Goal: Task Accomplishment & Management: Manage account settings

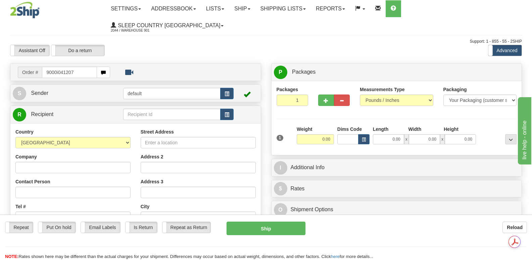
type input "9000i041207"
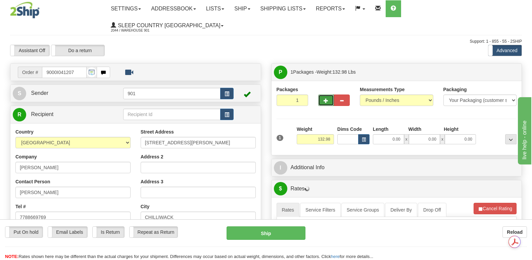
click at [325, 98] on span "button" at bounding box center [326, 100] width 5 height 4
type input "2"
click at [504, 70] on span "Package Level" at bounding box center [502, 72] width 27 height 5
radio input "true"
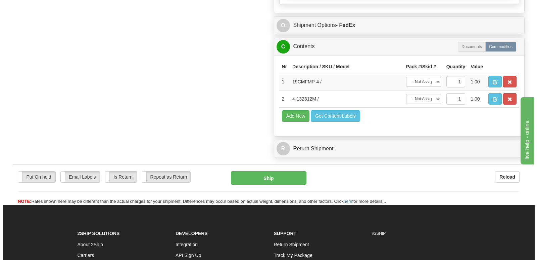
scroll to position [470, 0]
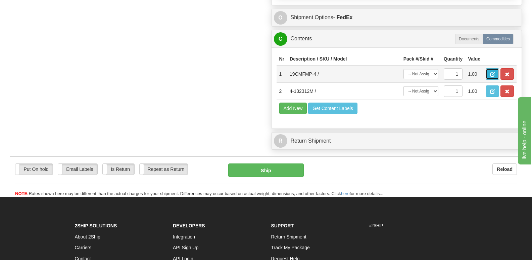
click at [490, 68] on button "button" at bounding box center [492, 73] width 13 height 11
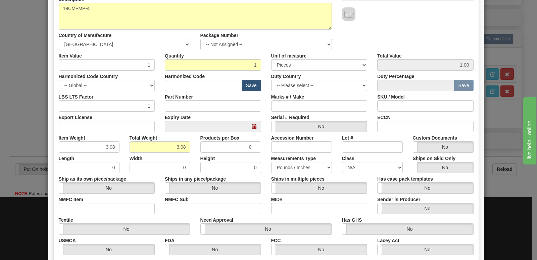
scroll to position [155, 0]
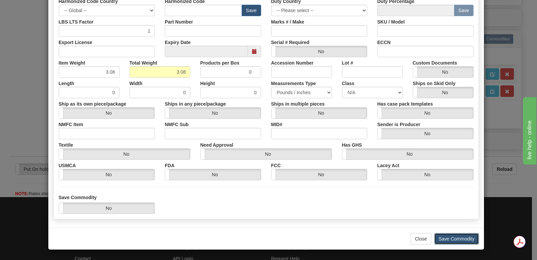
click at [443, 234] on button "Save Commodity" at bounding box center [456, 238] width 45 height 11
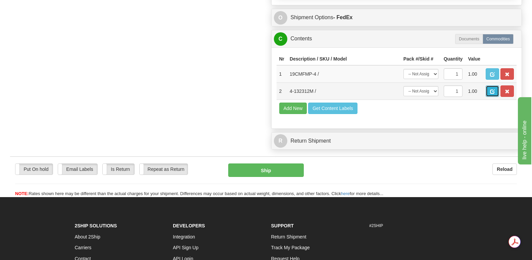
click at [493, 89] on span "button" at bounding box center [492, 91] width 5 height 4
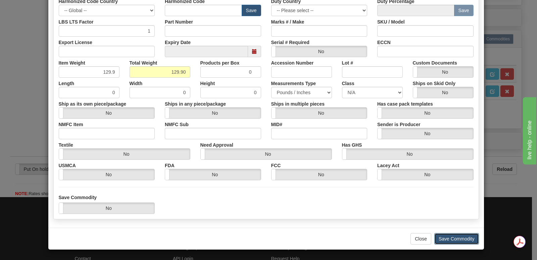
drag, startPoint x: 440, startPoint y: 239, endPoint x: 442, endPoint y: 234, distance: 5.1
click at [442, 237] on button "Save Commodity" at bounding box center [456, 238] width 45 height 11
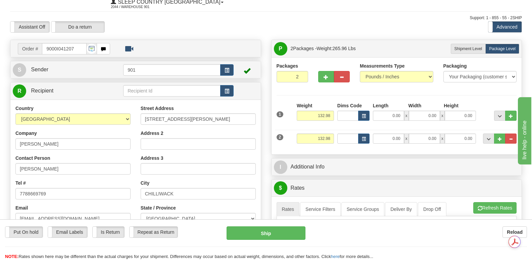
scroll to position [0, 0]
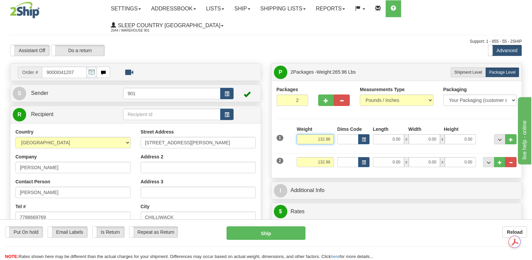
drag, startPoint x: 311, startPoint y: 123, endPoint x: 333, endPoint y: 124, distance: 22.5
click at [333, 134] on input "132.98" at bounding box center [315, 139] width 37 height 10
type input "3.08"
click at [378, 134] on input "0.00" at bounding box center [388, 139] width 31 height 10
type input "9.00"
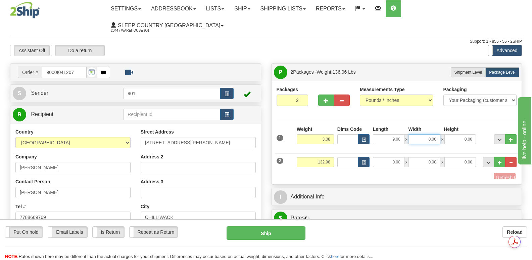
click at [422, 134] on input "0.00" at bounding box center [424, 139] width 31 height 10
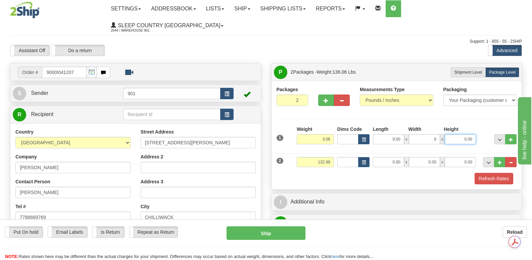
type input "8.00"
click at [458, 134] on input "0.00" at bounding box center [460, 139] width 31 height 10
type input "7.00"
drag, startPoint x: 311, startPoint y: 145, endPoint x: 333, endPoint y: 145, distance: 21.8
click at [333, 157] on input "132.98" at bounding box center [315, 162] width 37 height 10
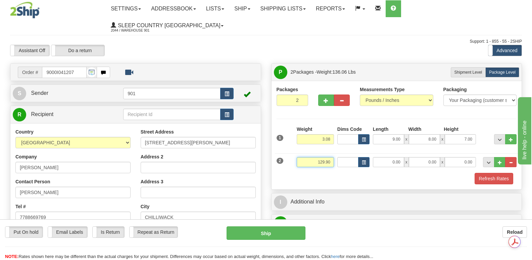
type input "129.90"
click at [381, 157] on input "0.00" at bounding box center [388, 162] width 31 height 10
type input "43.00"
click at [421, 157] on input "0.00" at bounding box center [424, 162] width 31 height 10
type input "19.00"
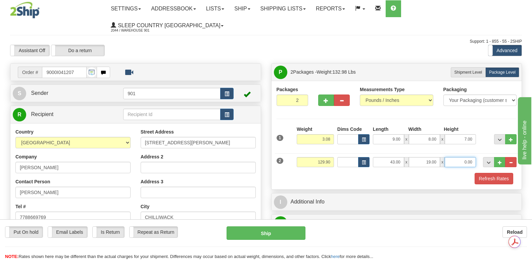
click at [456, 157] on input "0.00" at bounding box center [460, 162] width 31 height 10
type input "19.00"
click at [491, 173] on button "Refresh Rates" at bounding box center [494, 178] width 39 height 11
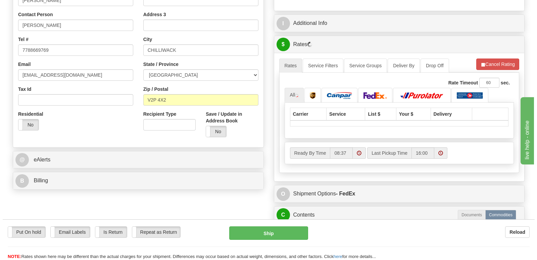
scroll to position [168, 0]
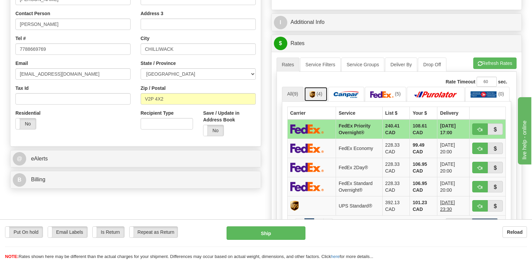
click at [315, 91] on img at bounding box center [313, 94] width 6 height 7
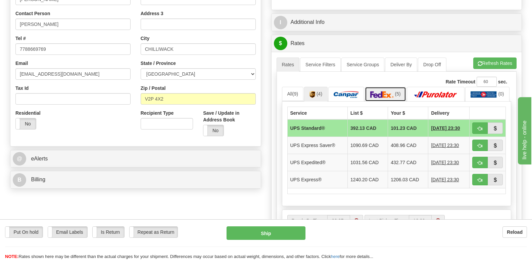
click at [384, 91] on img at bounding box center [382, 94] width 24 height 7
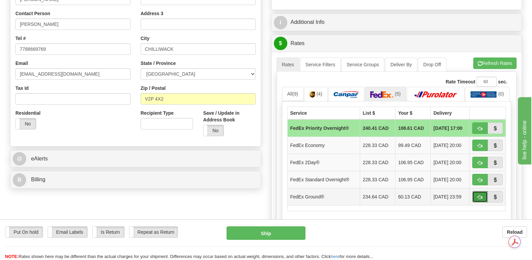
click at [477, 193] on button "button" at bounding box center [479, 196] width 15 height 11
type input "92"
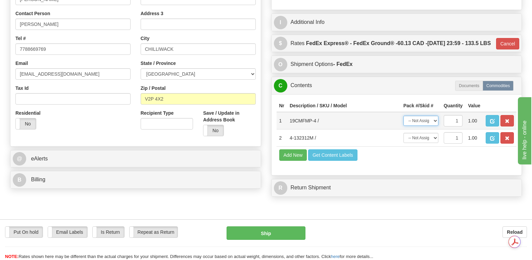
click at [435, 118] on select "-- Not Assigned -- Package 1 Package 2" at bounding box center [421, 121] width 35 height 10
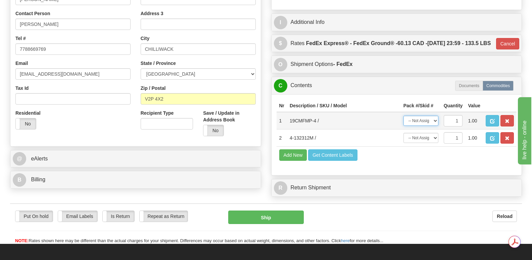
select select "0"
click at [404, 116] on select "-- Not Assigned -- Package 1 Package 2" at bounding box center [421, 121] width 35 height 10
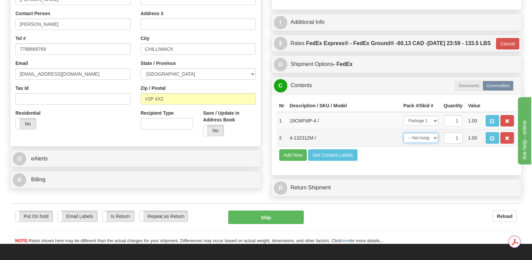
click at [435, 136] on select "-- Not Assigned -- Package 1 Package 2" at bounding box center [421, 138] width 35 height 10
select select "1"
click at [404, 133] on select "-- Not Assigned -- Package 1 Package 2" at bounding box center [421, 138] width 35 height 10
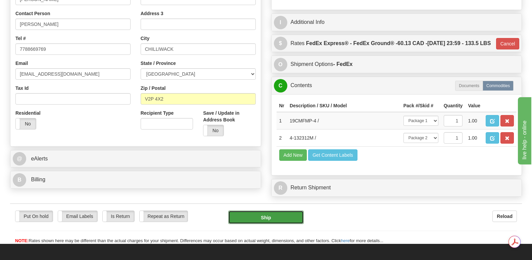
click at [271, 212] on button "Ship" at bounding box center [265, 216] width 75 height 13
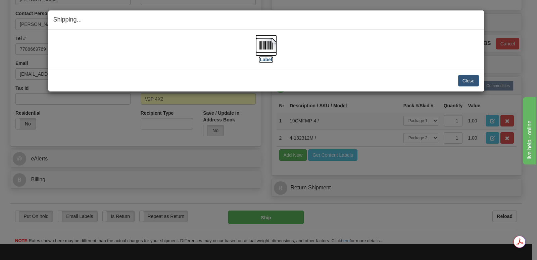
click at [270, 46] on img at bounding box center [266, 45] width 21 height 21
click at [469, 79] on button "Close" at bounding box center [468, 80] width 21 height 11
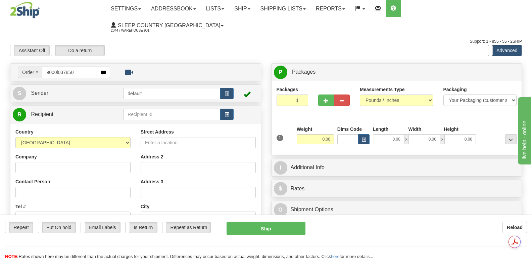
type input "9000i037850"
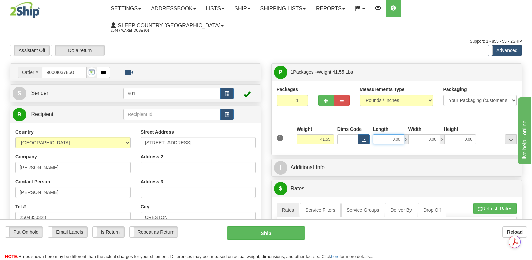
click at [377, 134] on input "0.00" at bounding box center [388, 139] width 31 height 10
type input "42.00"
click at [417, 134] on input "0.00" at bounding box center [424, 139] width 31 height 10
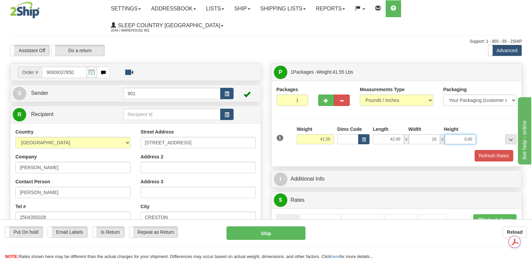
type input "18.00"
click at [450, 134] on input "0.00" at bounding box center [460, 139] width 31 height 10
type input "18.00"
click at [489, 150] on button "Refresh Rates" at bounding box center [494, 155] width 39 height 11
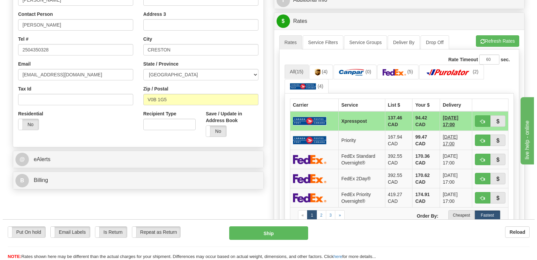
scroll to position [168, 0]
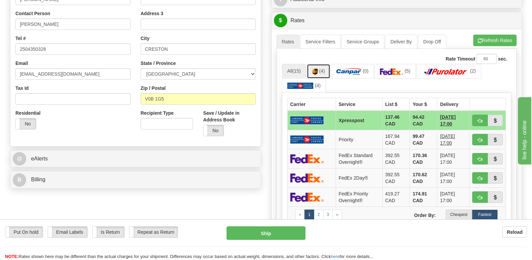
click at [318, 68] on img at bounding box center [315, 71] width 6 height 7
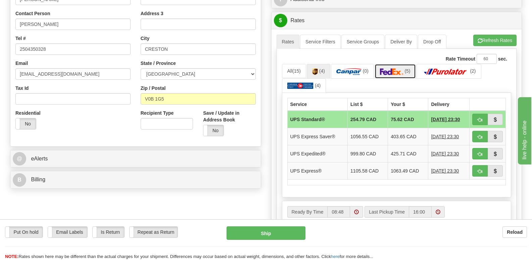
click at [395, 68] on img at bounding box center [392, 71] width 24 height 7
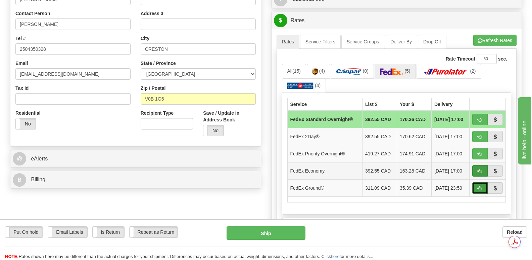
click at [479, 186] on span "button" at bounding box center [480, 188] width 5 height 4
type input "92"
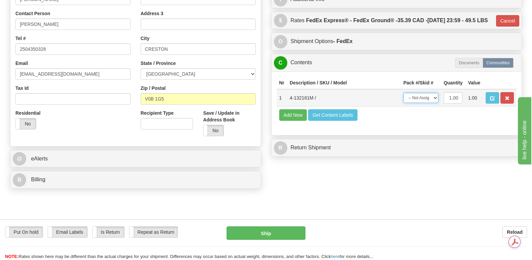
click at [436, 95] on select "-- Not Assigned -- Package 1" at bounding box center [421, 98] width 35 height 10
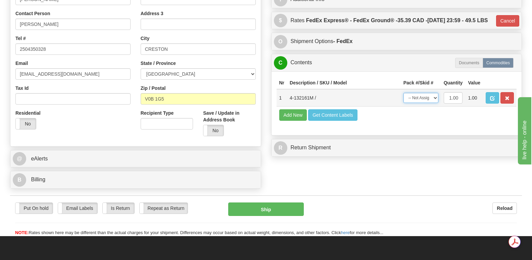
select select "0"
click at [404, 93] on select "-- Not Assigned -- Package 1" at bounding box center [421, 98] width 35 height 10
click at [274, 202] on button "Ship" at bounding box center [265, 208] width 75 height 13
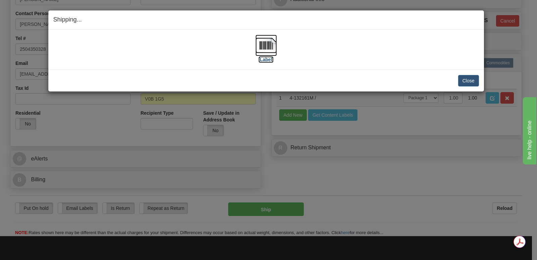
click at [269, 44] on img at bounding box center [266, 45] width 21 height 21
click at [465, 78] on button "Close" at bounding box center [468, 80] width 21 height 11
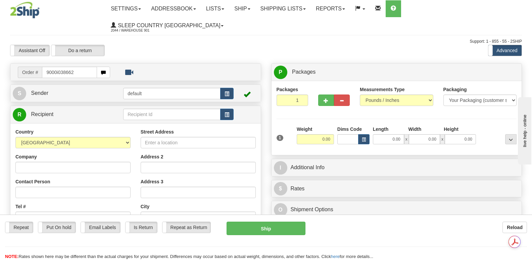
type input "9000i038662"
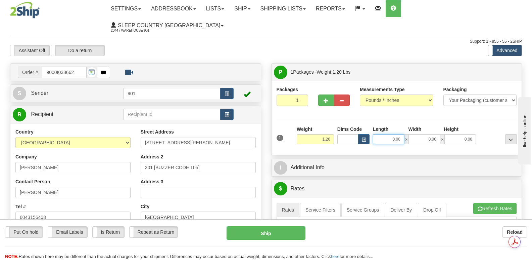
click at [382, 134] on input "0.00" at bounding box center [388, 139] width 31 height 10
type input "10.00"
click at [414, 134] on input "0.00" at bounding box center [424, 139] width 31 height 10
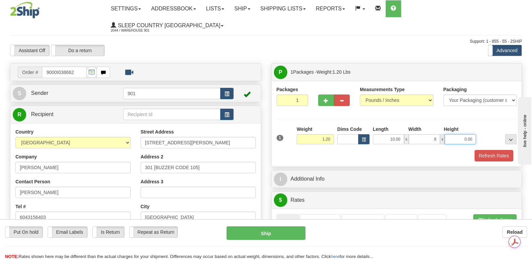
type input "8.00"
click at [453, 134] on input "0.00" at bounding box center [460, 139] width 31 height 10
type input "2.00"
click at [492, 150] on button "Refresh Rates" at bounding box center [494, 155] width 39 height 11
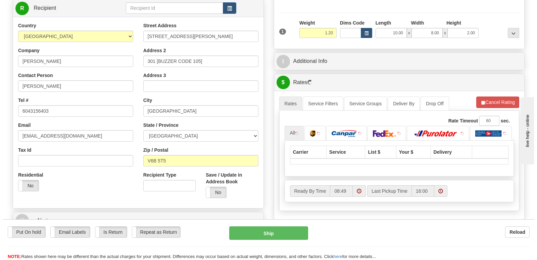
scroll to position [168, 0]
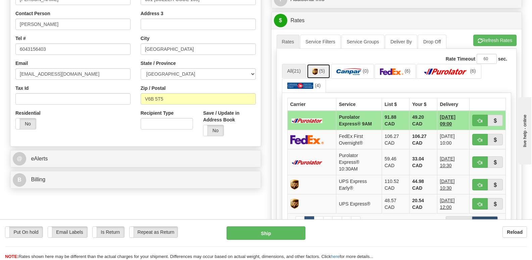
click at [317, 68] on img at bounding box center [315, 71] width 6 height 7
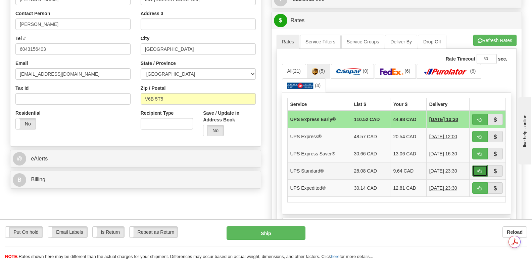
click at [478, 169] on span "button" at bounding box center [480, 171] width 5 height 4
type input "11"
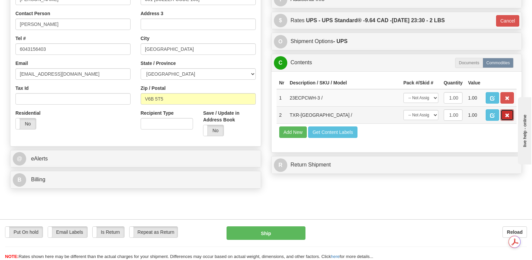
click at [506, 113] on span "button" at bounding box center [507, 115] width 5 height 4
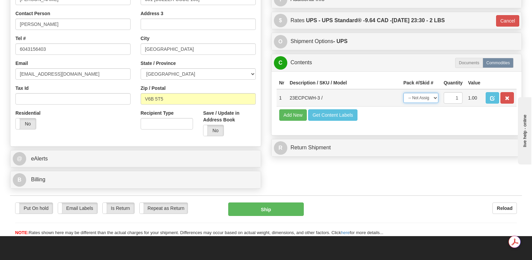
click at [433, 93] on select "-- Not Assigned -- Package 1" at bounding box center [421, 98] width 35 height 10
select select "0"
click at [404, 93] on select "-- Not Assigned -- Package 1" at bounding box center [421, 98] width 35 height 10
click at [267, 202] on button "Ship" at bounding box center [265, 208] width 75 height 13
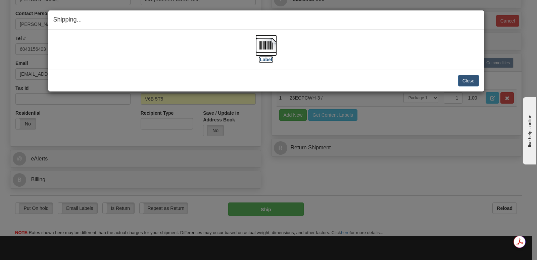
click at [267, 45] on img at bounding box center [266, 45] width 21 height 21
click at [467, 79] on button "Close" at bounding box center [468, 80] width 21 height 11
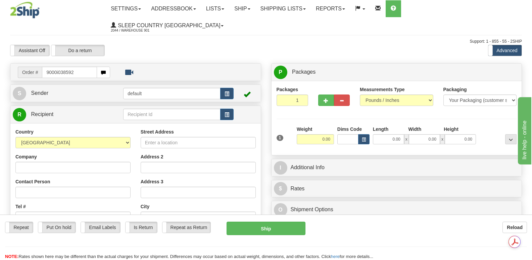
type input "9000i038592"
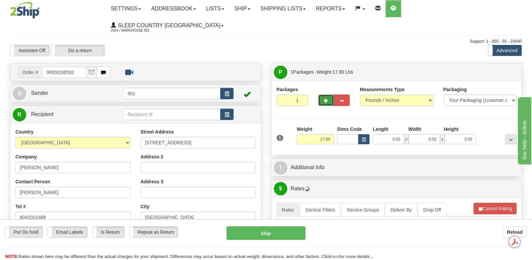
click at [325, 98] on span "button" at bounding box center [326, 100] width 5 height 4
type input "2"
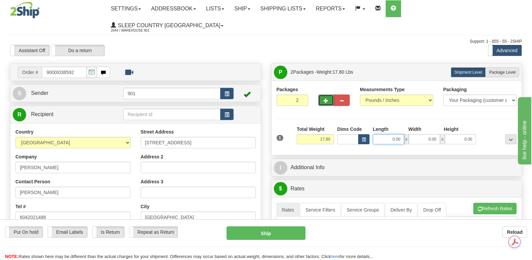
click at [379, 134] on input "0.00" at bounding box center [388, 139] width 31 height 10
type input "18.00"
click at [414, 134] on input "0.00" at bounding box center [424, 139] width 31 height 10
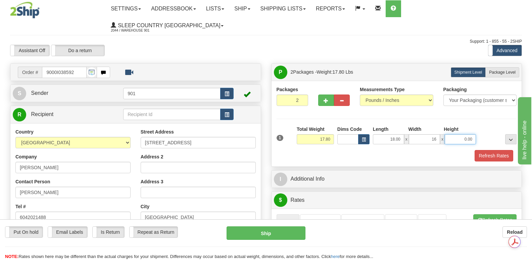
type input "16.00"
click at [449, 134] on input "0.00" at bounding box center [460, 139] width 31 height 10
type input "2"
type input "8.00"
click at [493, 150] on button "Refresh Rates" at bounding box center [494, 155] width 39 height 11
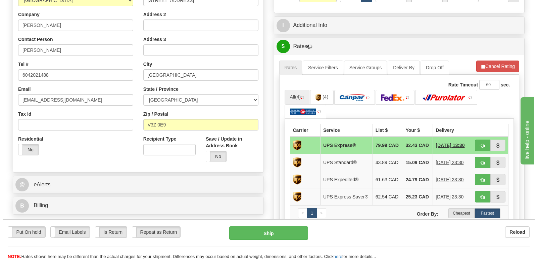
scroll to position [168, 0]
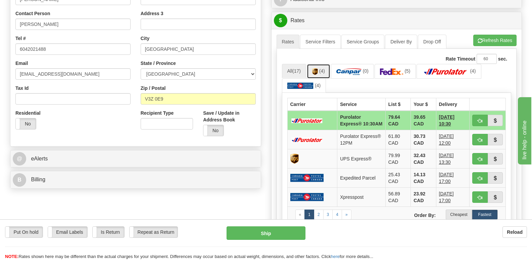
click at [318, 68] on img at bounding box center [315, 71] width 6 height 7
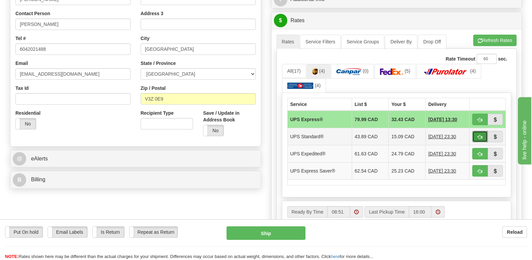
click at [478, 135] on span "button" at bounding box center [480, 137] width 5 height 4
type input "11"
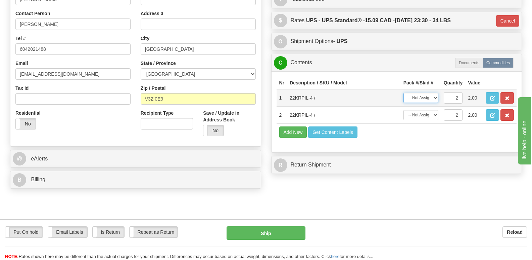
click at [436, 93] on select "-- Not Assigned -- Package 1 Package 2 Split" at bounding box center [421, 98] width 35 height 10
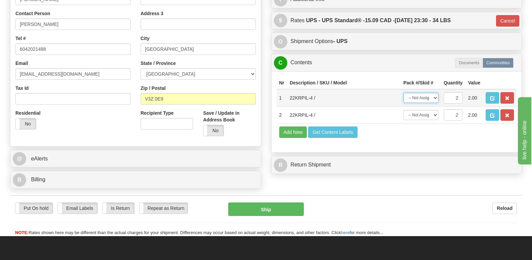
select select "0"
click at [404, 93] on select "-- Not Assigned -- Package 1 Package 2 Split" at bounding box center [421, 98] width 35 height 10
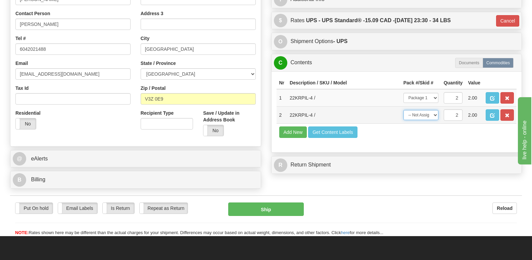
click at [435, 110] on select "-- Not Assigned -- Package 1 Package 2 Split" at bounding box center [421, 115] width 35 height 10
select select "1"
click at [404, 110] on select "-- Not Assigned -- Package 1 Package 2 Split" at bounding box center [421, 115] width 35 height 10
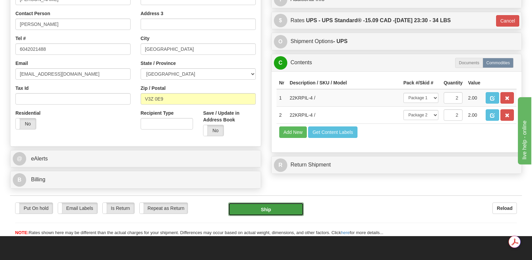
click at [268, 202] on button "Ship" at bounding box center [265, 208] width 75 height 13
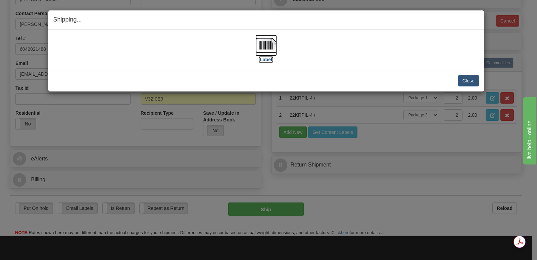
click at [265, 42] on img at bounding box center [266, 45] width 21 height 21
click at [465, 78] on button "Close" at bounding box center [468, 80] width 21 height 11
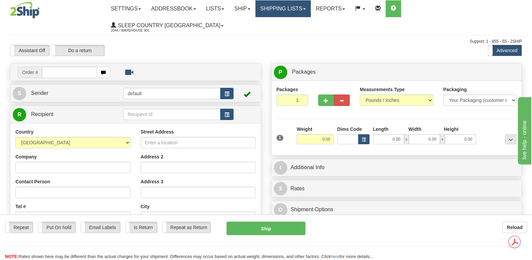
click at [303, 12] on link "Shipping lists" at bounding box center [283, 8] width 55 height 17
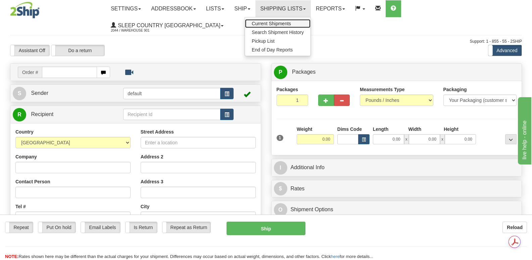
click at [291, 22] on span "Current Shipments" at bounding box center [271, 23] width 39 height 5
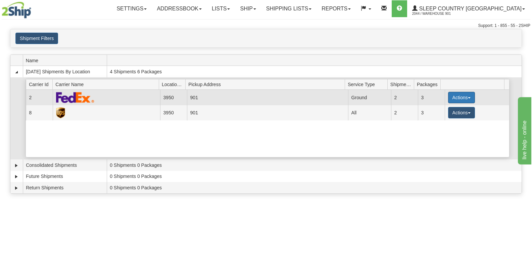
click at [465, 97] on button "Actions" at bounding box center [461, 97] width 27 height 11
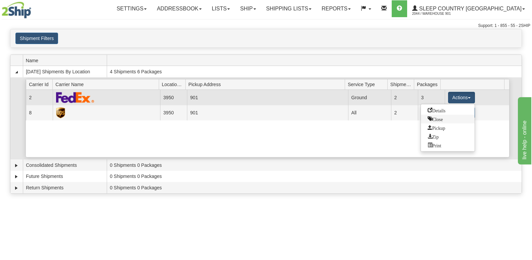
click at [438, 119] on span "Close" at bounding box center [435, 118] width 15 height 5
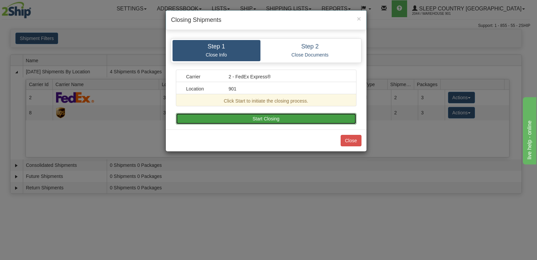
click at [274, 118] on button "Start Closing" at bounding box center [266, 118] width 181 height 11
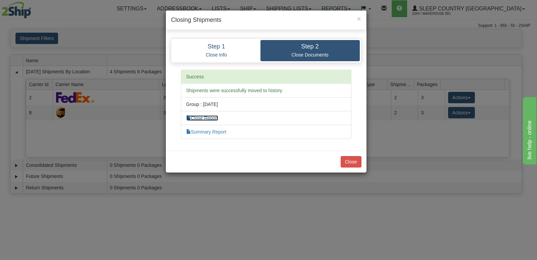
click at [216, 118] on link "Close Report" at bounding box center [202, 117] width 32 height 5
click at [218, 130] on link "Summary Report" at bounding box center [206, 131] width 40 height 5
click at [351, 159] on button "Close" at bounding box center [351, 161] width 21 height 11
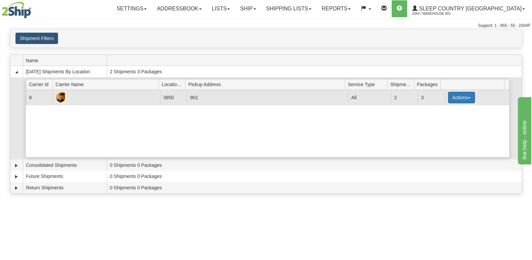
click at [463, 97] on button "Actions" at bounding box center [461, 97] width 27 height 11
click at [438, 120] on span "Close" at bounding box center [435, 118] width 15 height 5
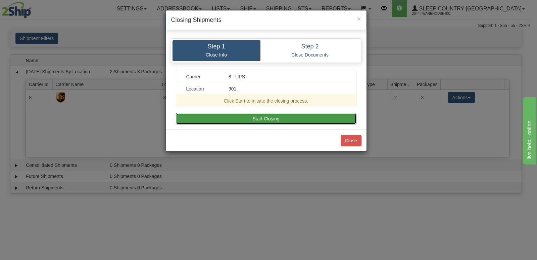
click at [268, 118] on button "Start Closing" at bounding box center [266, 118] width 181 height 11
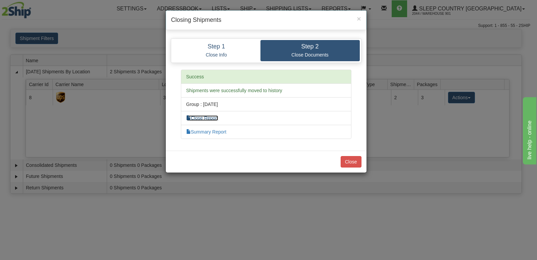
click at [208, 117] on link "Close Report" at bounding box center [202, 117] width 32 height 5
click at [215, 132] on link "Summary Report" at bounding box center [206, 131] width 40 height 5
click at [351, 161] on button "Close" at bounding box center [351, 161] width 21 height 11
